Goal: Task Accomplishment & Management: Use online tool/utility

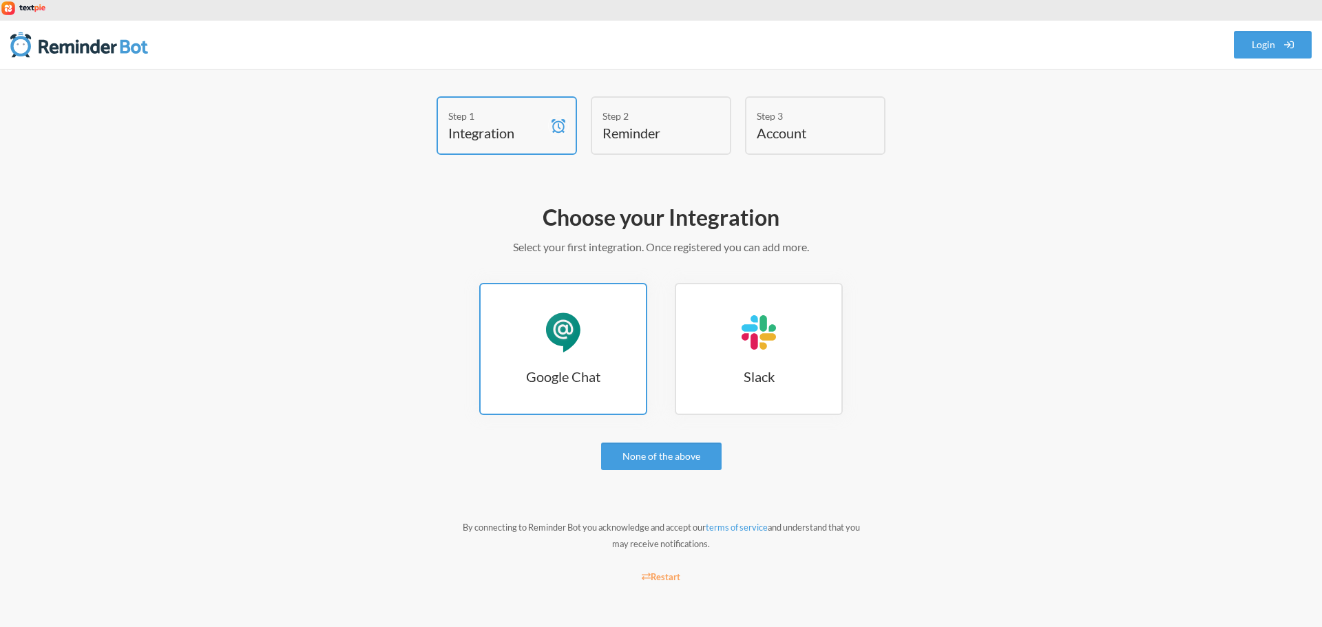
click at [573, 318] on div "Google Chat" at bounding box center [562, 332] width 41 height 41
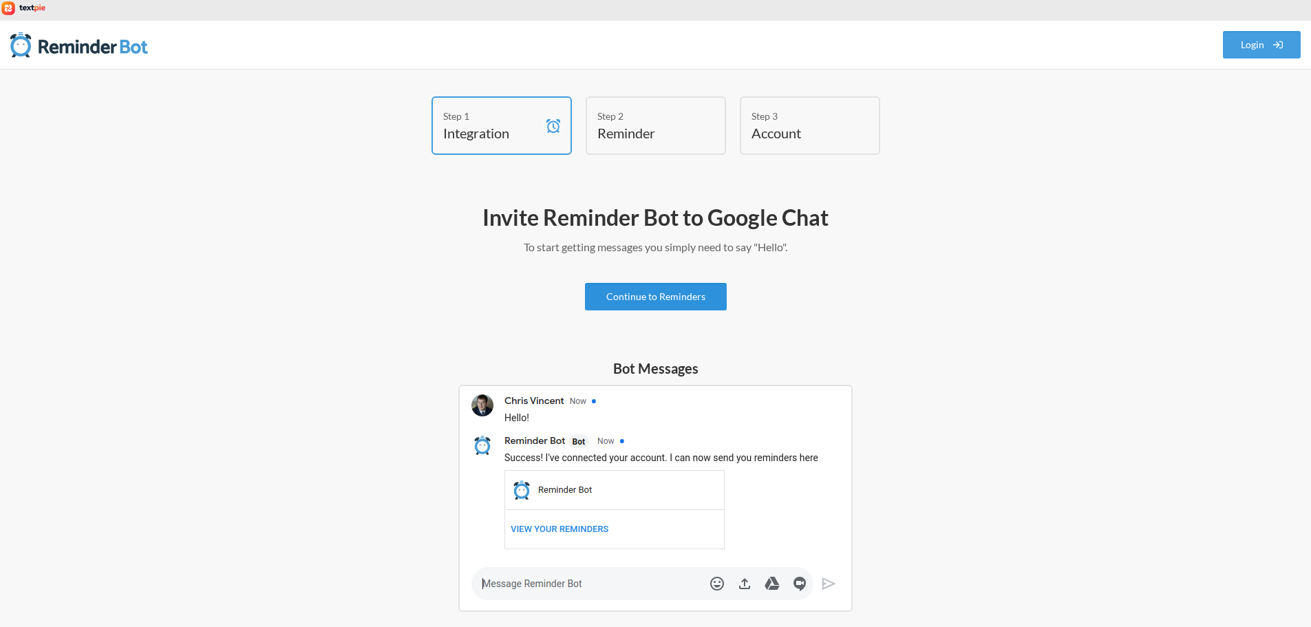
click at [651, 283] on link "Continue to Reminders" at bounding box center [656, 297] width 142 height 28
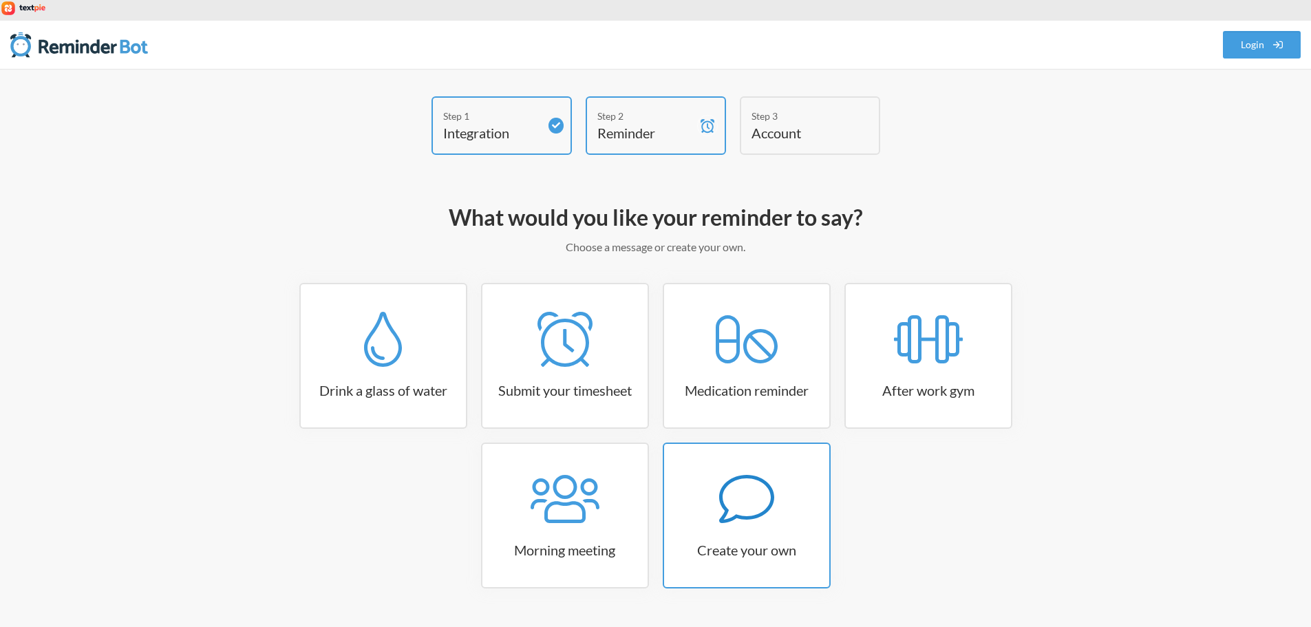
click at [722, 472] on icon at bounding box center [746, 499] width 55 height 55
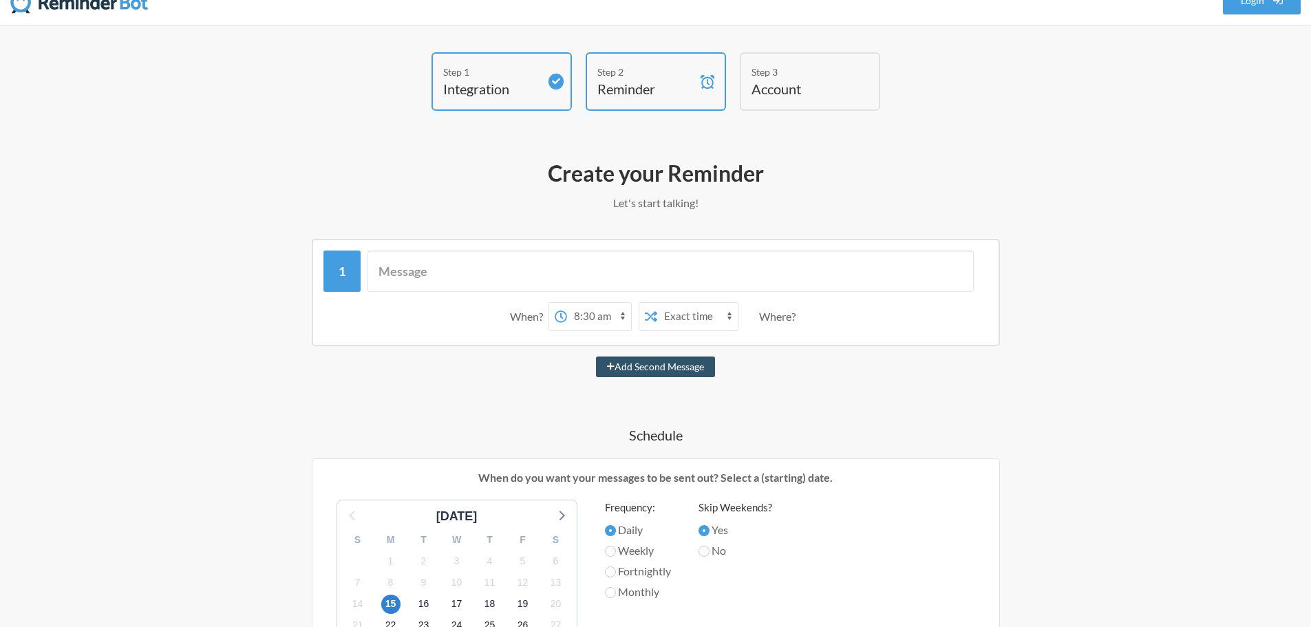
scroll to position [69, 0]
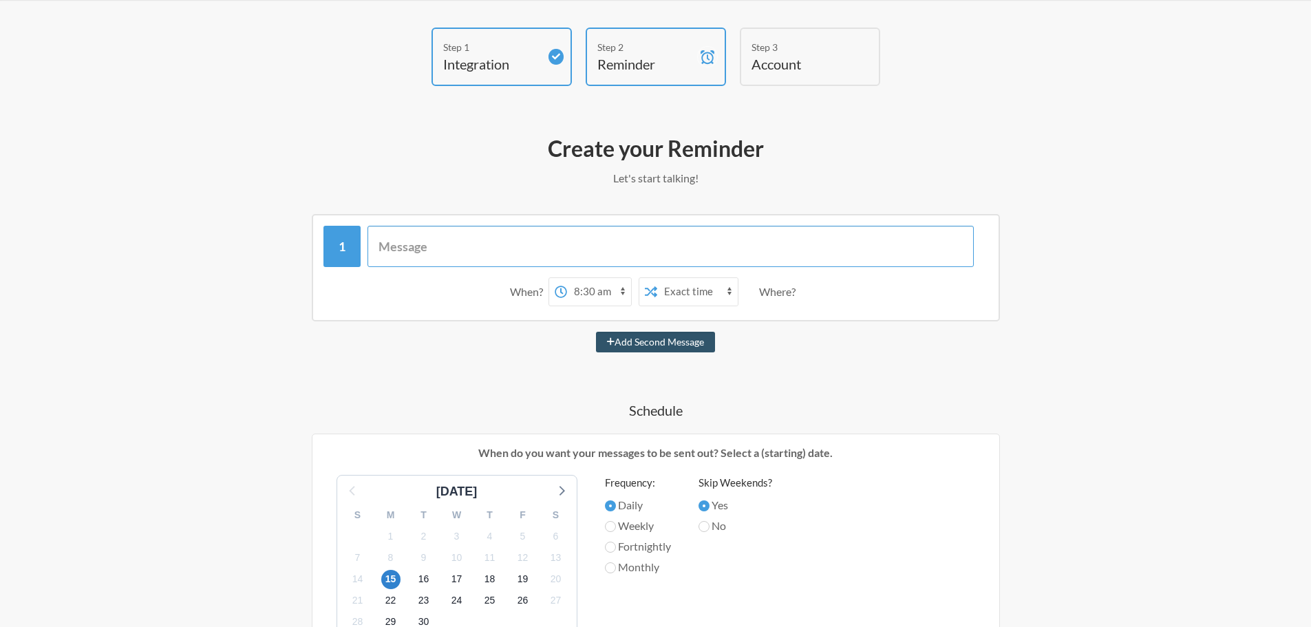
click at [401, 233] on input "text" at bounding box center [671, 246] width 607 height 41
drag, startPoint x: 603, startPoint y: 269, endPoint x: 613, endPoint y: 268, distance: 9.7
click at [603, 278] on select "12:00 am 12:15 am 12:30 am 12:45 am 1:00 am 1:15 am 1:30 am 1:45 am 2:00 am 2:1…" at bounding box center [599, 292] width 64 height 28
select select "13:30:00"
click at [567, 278] on select "12:00 am 12:15 am 12:30 am 12:45 am 1:00 am 1:15 am 1:30 am 1:45 am 2:00 am 2:1…" at bounding box center [599, 292] width 64 height 28
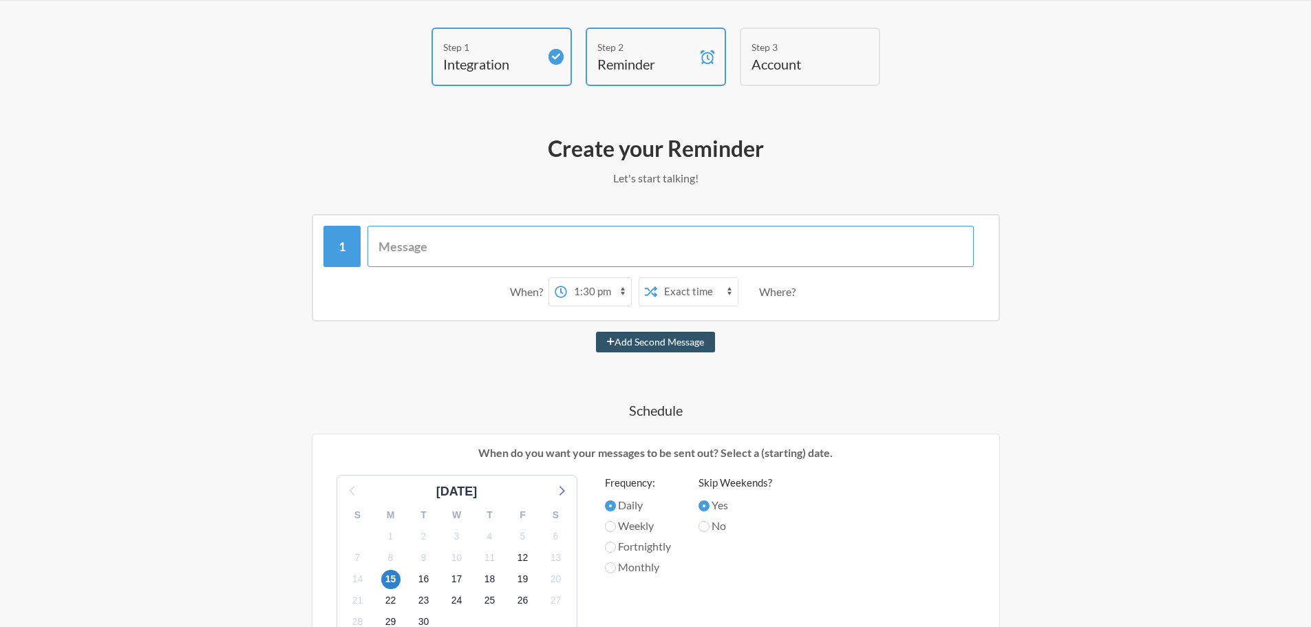
click at [461, 226] on input "text" at bounding box center [671, 246] width 607 height 41
type input "remind [PERSON_NAME] to call Levi about timing updates"
click at [475, 361] on div "remind [PERSON_NAME] to call [PERSON_NAME] about timing updates When? 12:00 am …" at bounding box center [656, 572] width 799 height 717
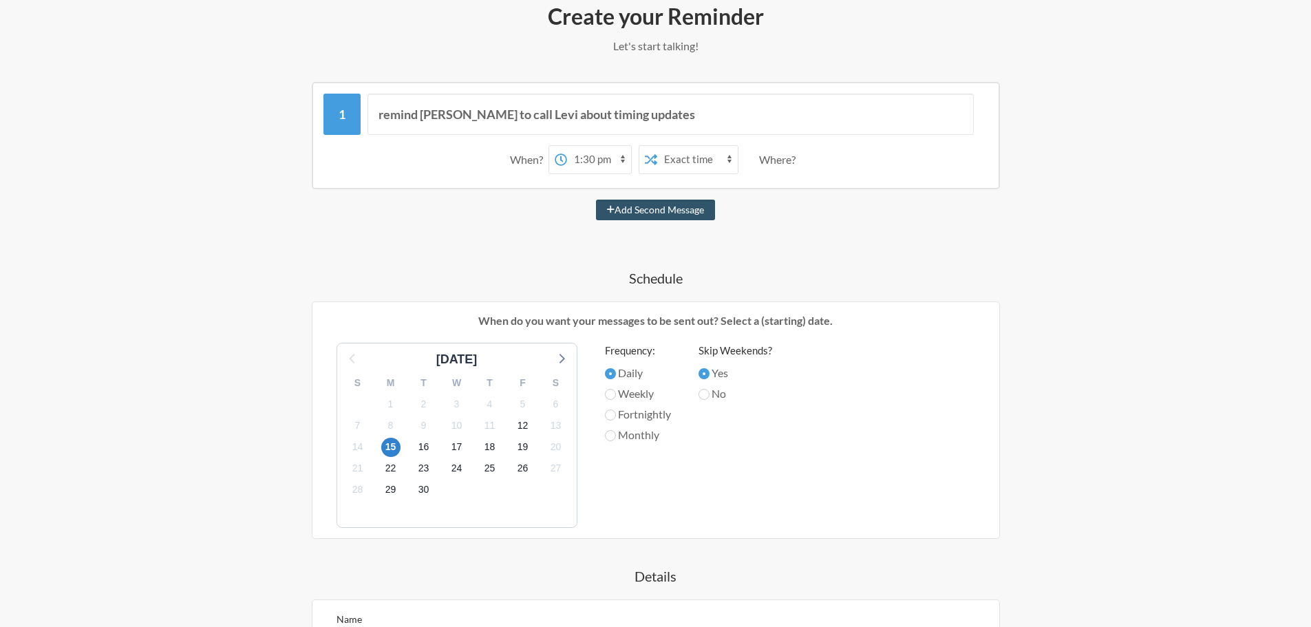
scroll to position [207, 0]
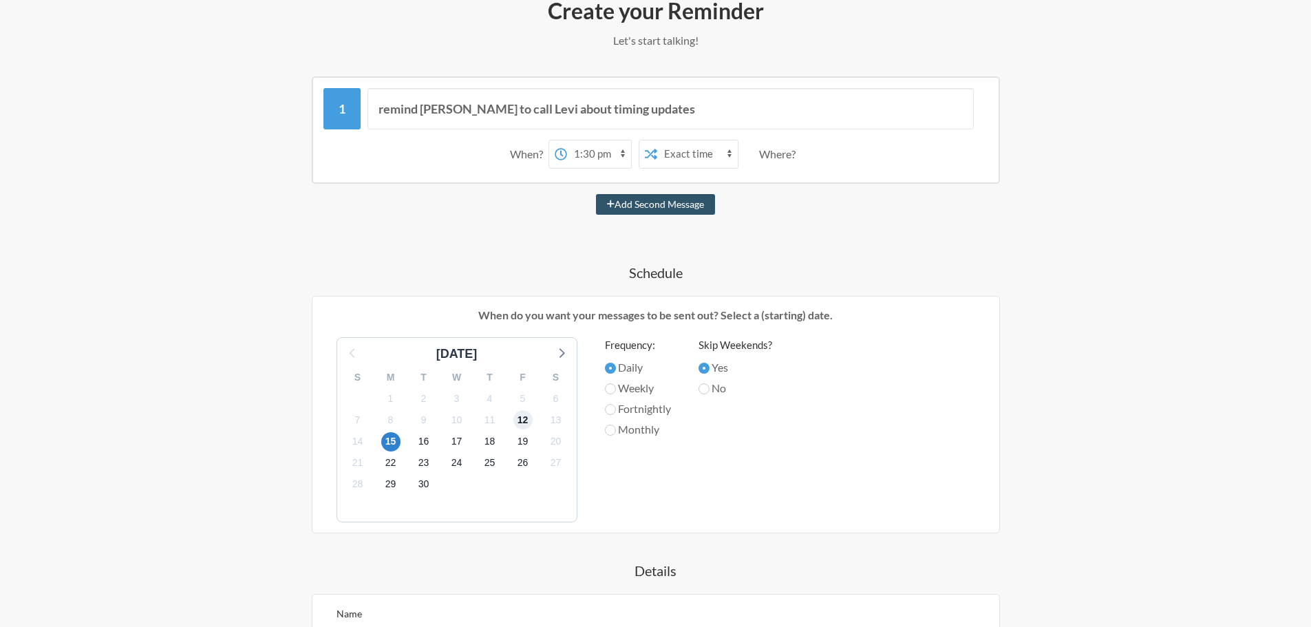
click at [523, 410] on span "12" at bounding box center [523, 419] width 19 height 19
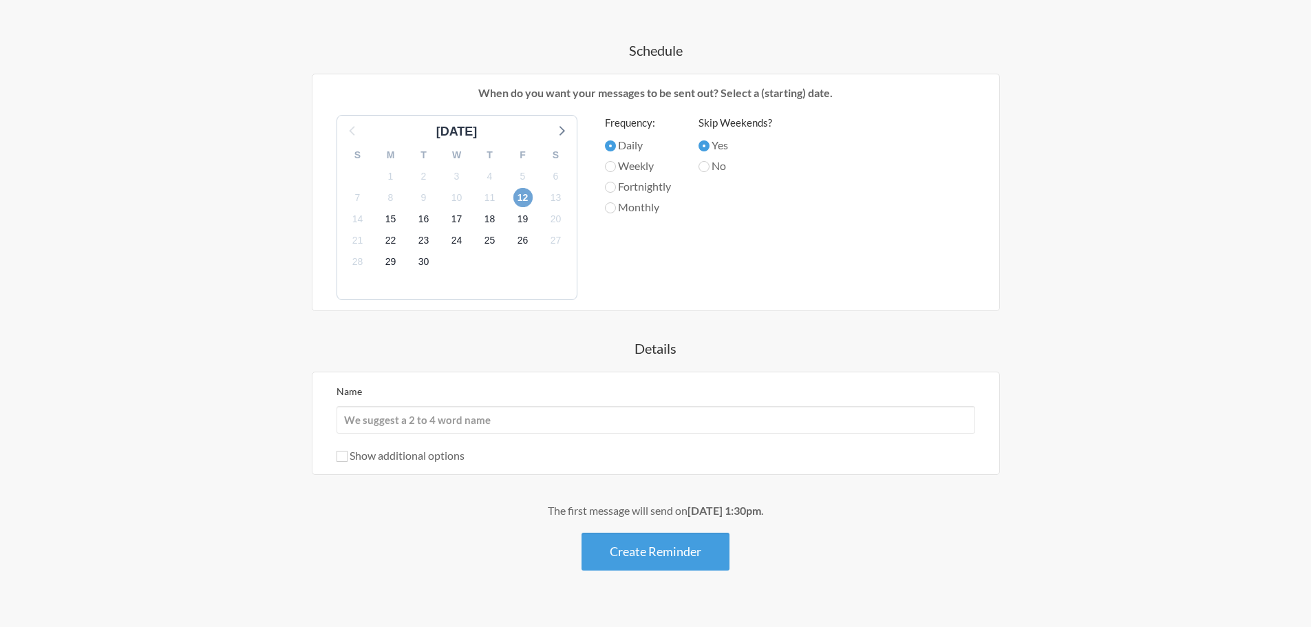
scroll to position [434, 0]
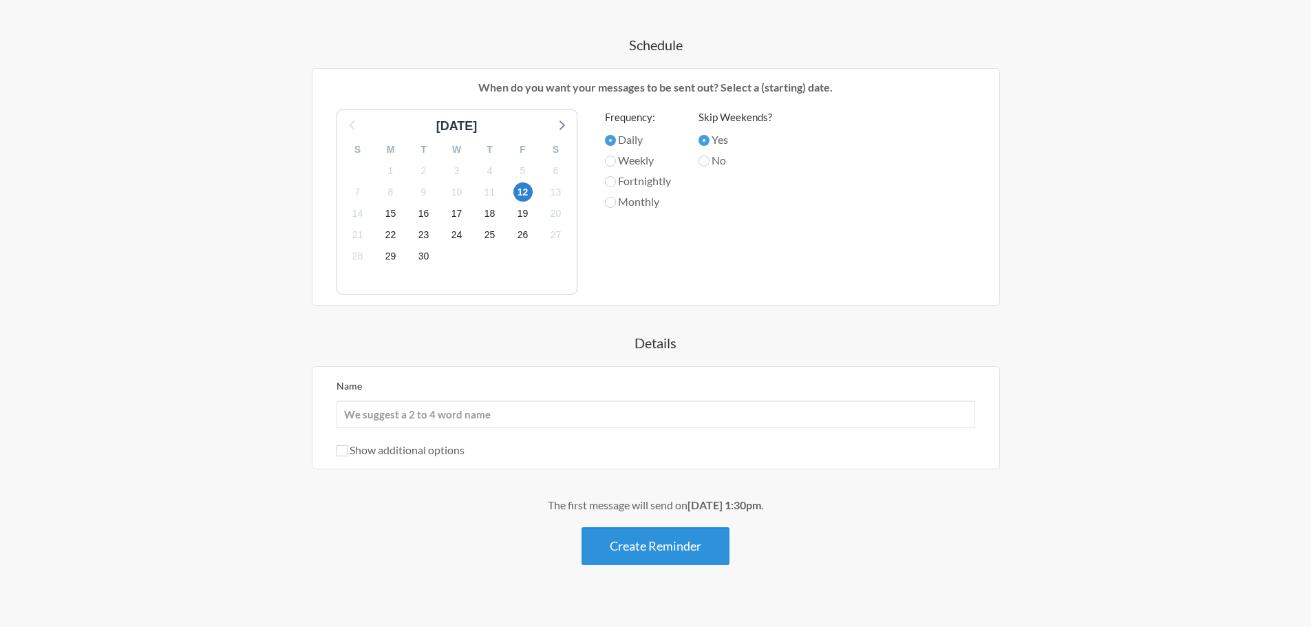
click at [666, 527] on button "Create Reminder" at bounding box center [656, 546] width 148 height 38
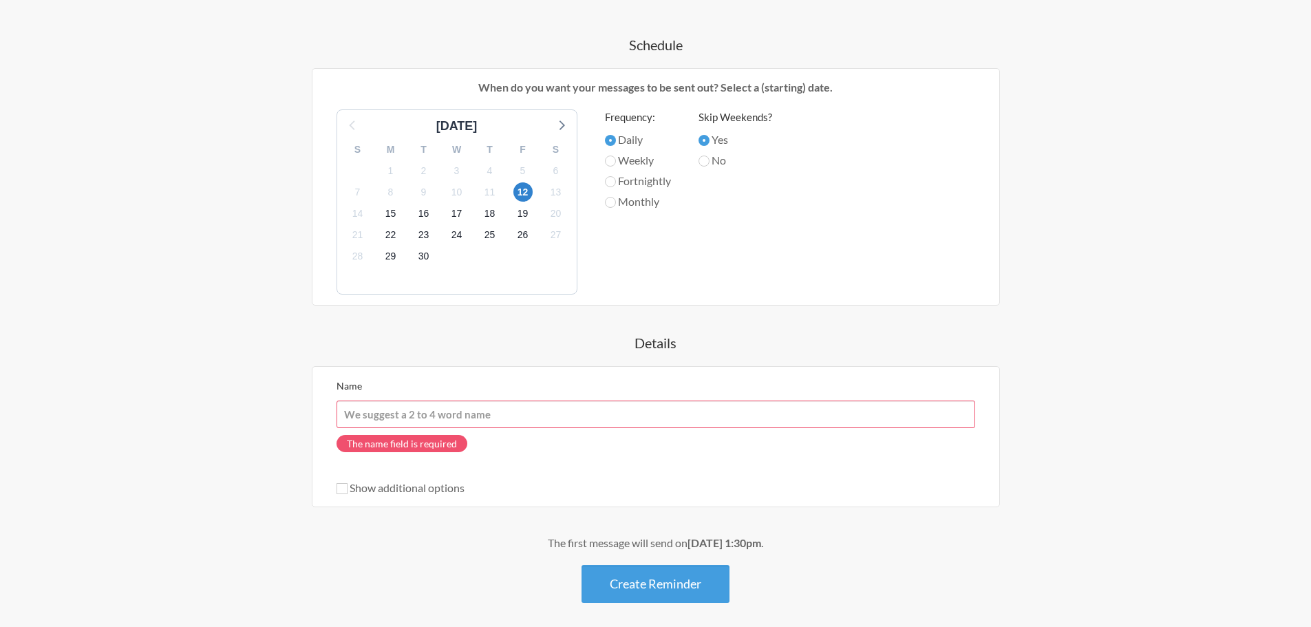
click at [412, 401] on input "Name" at bounding box center [656, 415] width 639 height 28
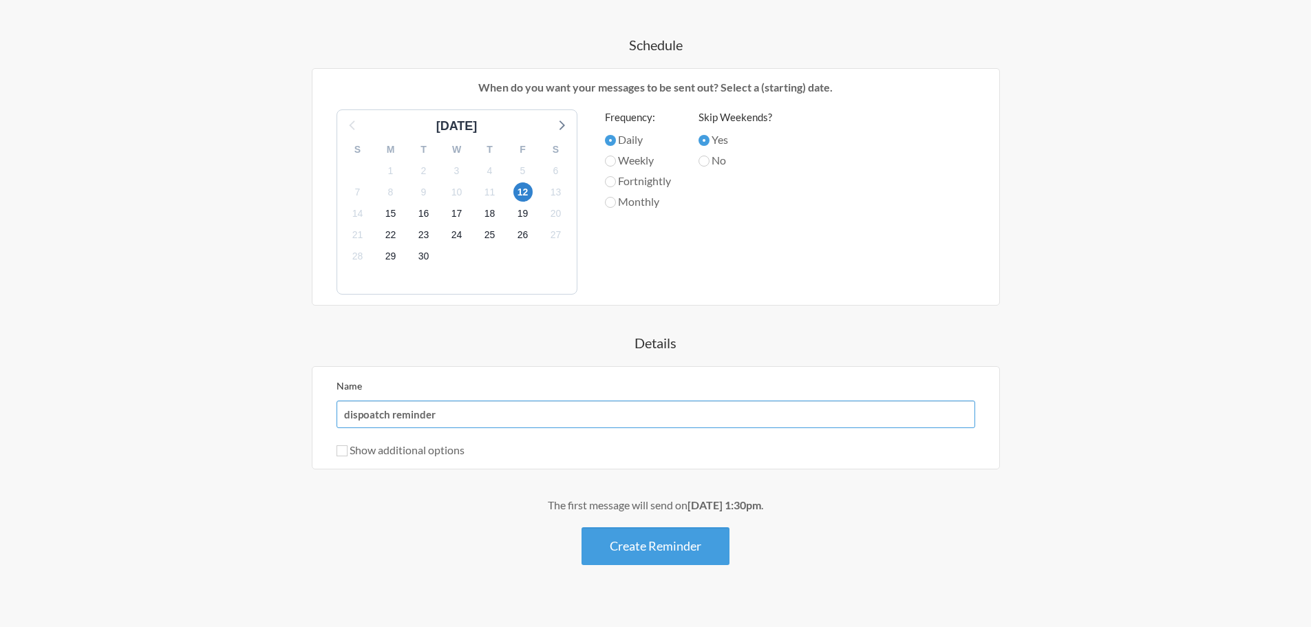
type input "dispoatch reminder"
select select "14:30:00"
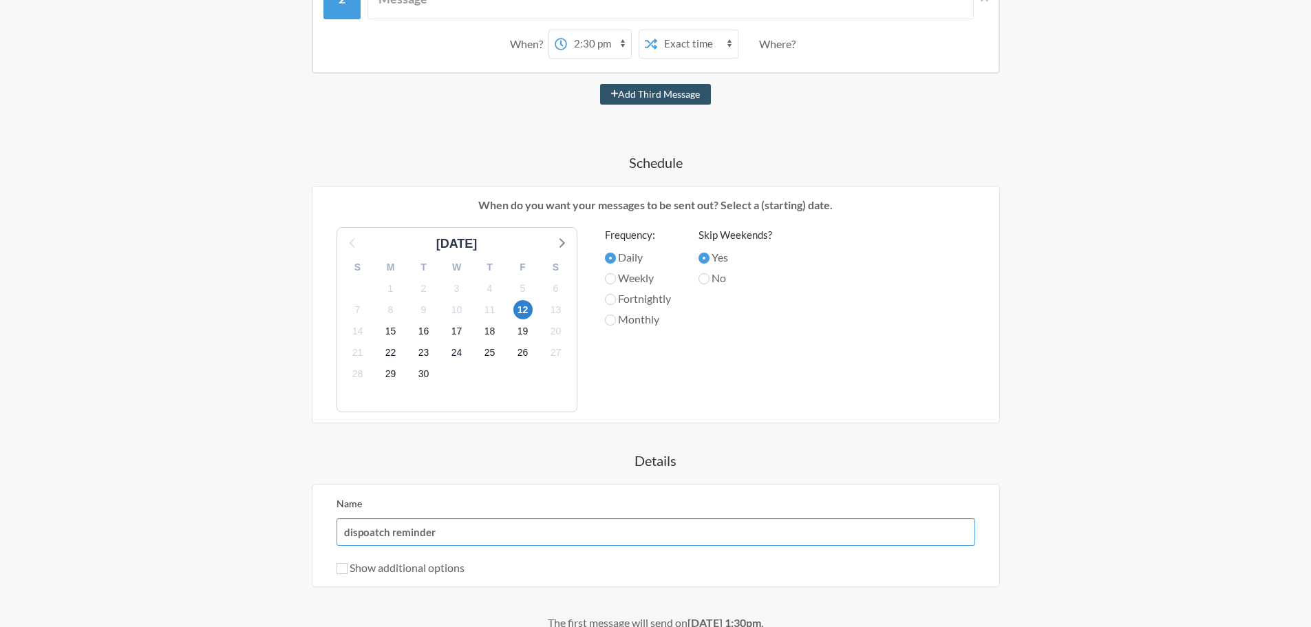
scroll to position [552, 0]
